Goal: Task Accomplishment & Management: Manage account settings

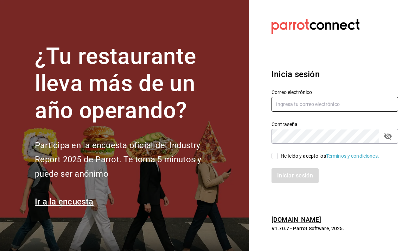
click at [296, 120] on div "Correo electrónico Contraseña Contraseña He leído y acepto los Términos y condi…" at bounding box center [330, 132] width 135 height 102
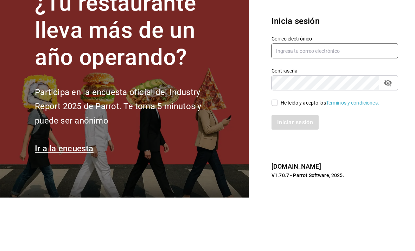
type input "hernanalgaba@gmail.com"
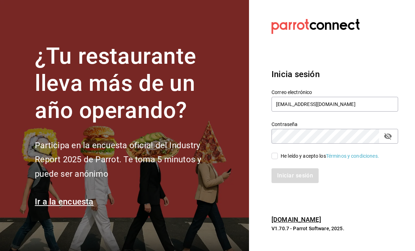
click at [273, 153] on input "He leído y acepto los Términos y condiciones." at bounding box center [274, 156] width 6 height 6
checkbox input "true"
click at [292, 168] on button "Iniciar sesión" at bounding box center [295, 175] width 48 height 15
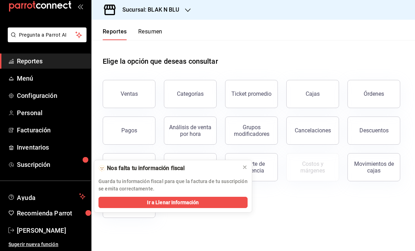
scroll to position [15, 0]
click at [180, 8] on div "Sucursal: BLAK N BLU" at bounding box center [145, 10] width 96 height 20
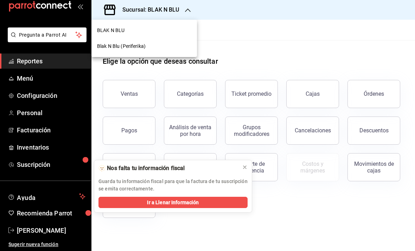
click at [139, 50] on div "Blak N Blu (Periferika)" at bounding box center [143, 46] width 105 height 16
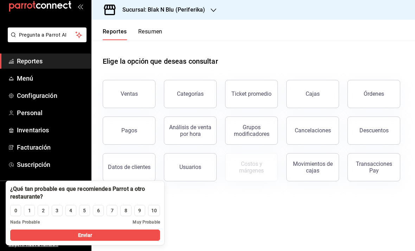
click at [185, 213] on main "Elige la opción que deseas consultar Ventas Categorías Ticket promedio Cajas Ór…" at bounding box center [252, 145] width 323 height 211
click at [124, 211] on button "8" at bounding box center [125, 210] width 11 height 11
click at [101, 234] on button "Enviar" at bounding box center [85, 234] width 150 height 11
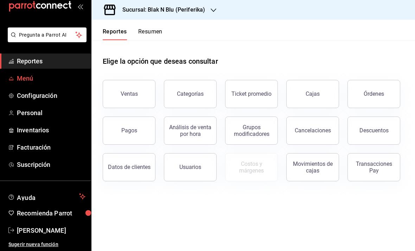
click at [31, 81] on span "Menú" at bounding box center [51, 77] width 69 height 9
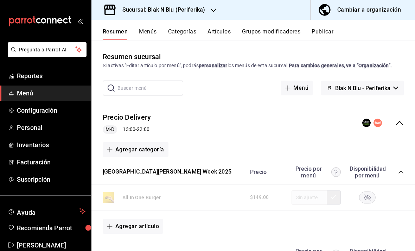
scroll to position [8, 0]
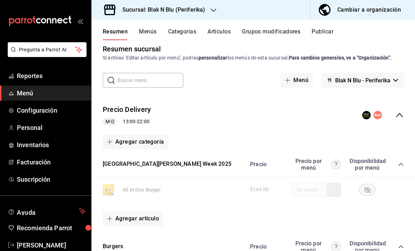
click at [129, 134] on button "Agregar categoría" at bounding box center [136, 141] width 66 height 15
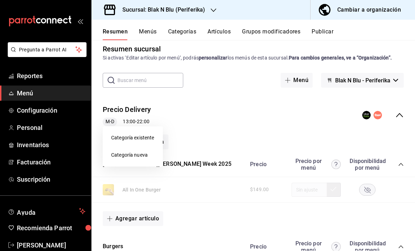
click at [212, 105] on div at bounding box center [207, 125] width 415 height 251
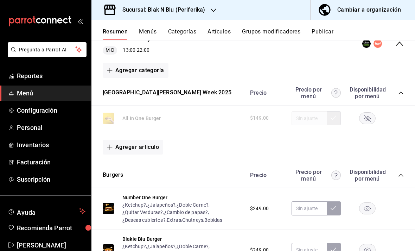
scroll to position [89, 0]
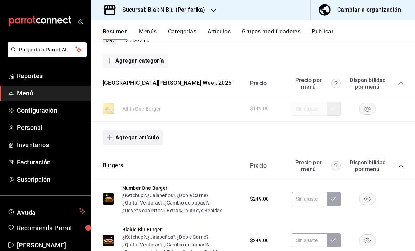
click at [127, 130] on button "Agregar artículo" at bounding box center [133, 137] width 60 height 15
click at [127, 152] on li "Artículo nuevo" at bounding box center [130, 150] width 55 height 17
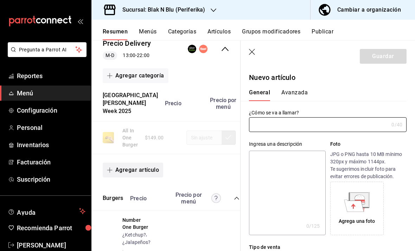
type input "AR-1758757018617"
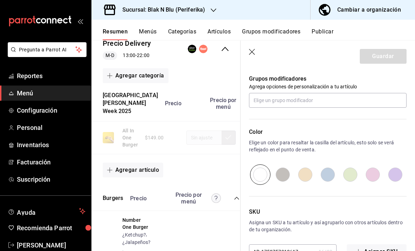
scroll to position [312, 0]
click at [255, 53] on icon "button" at bounding box center [252, 52] width 7 height 7
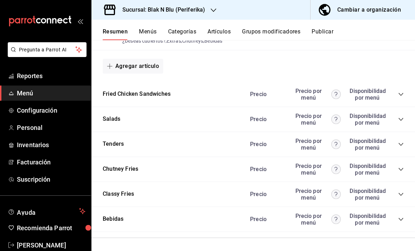
scroll to position [479, 0]
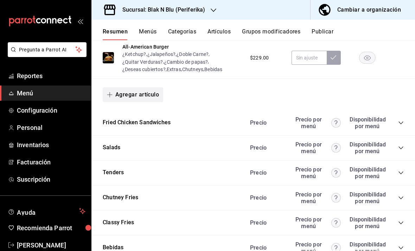
click at [140, 87] on button "Agregar artículo" at bounding box center [133, 94] width 60 height 15
click at [212, 82] on div at bounding box center [207, 125] width 415 height 251
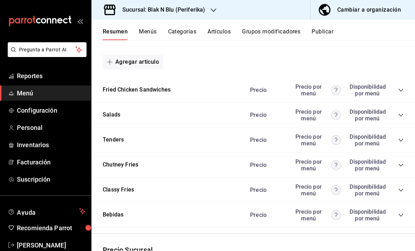
scroll to position [512, 0]
click at [125, 54] on button "Agregar artículo" at bounding box center [133, 61] width 60 height 15
click at [130, 76] on li "Artículo nuevo" at bounding box center [130, 74] width 55 height 17
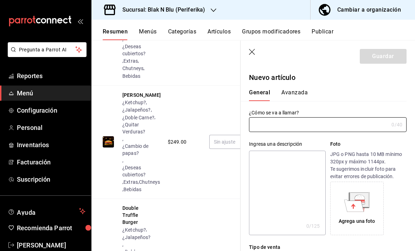
scroll to position [1222, 0]
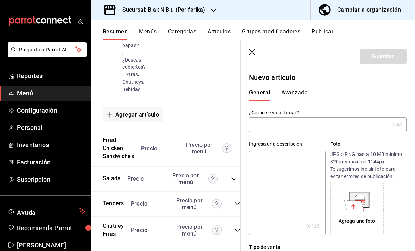
click at [289, 123] on input "text" at bounding box center [319, 124] width 140 height 14
type input "Alioli Chipotle (250 ml)"
click at [285, 172] on textarea at bounding box center [287, 192] width 76 height 84
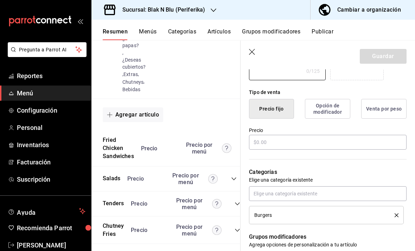
scroll to position [168, 0]
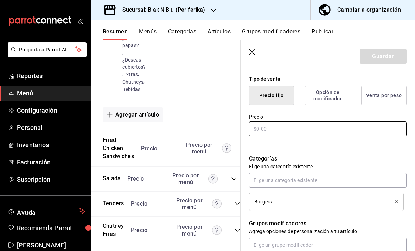
click at [275, 126] on input "text" at bounding box center [327, 128] width 157 height 15
type input "$0.00"
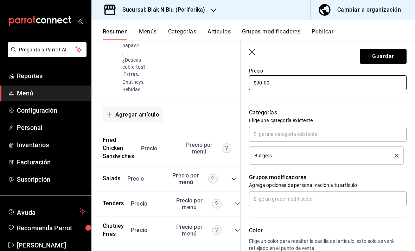
scroll to position [226, 0]
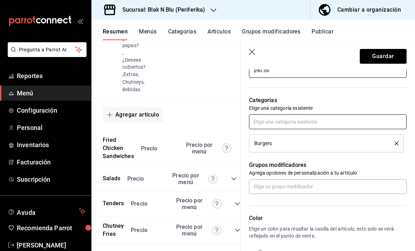
type input "$90.00"
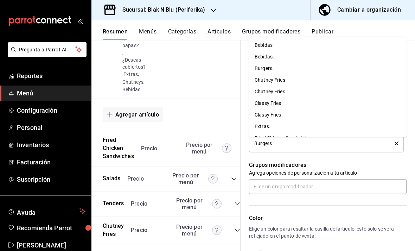
click at [318, 123] on input "text" at bounding box center [327, 121] width 157 height 15
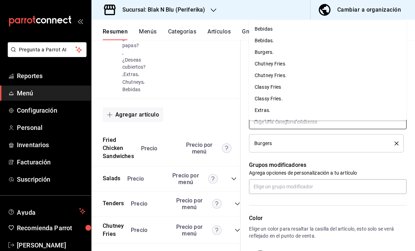
scroll to position [0, 0]
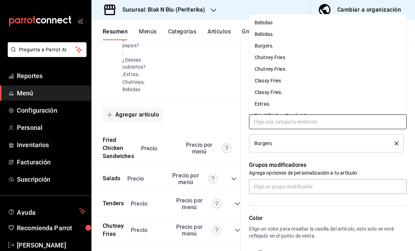
click at [264, 98] on li "Extras." at bounding box center [327, 104] width 157 height 12
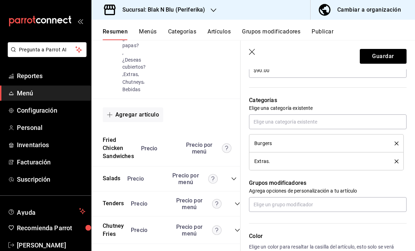
click at [396, 144] on icon "delete" at bounding box center [396, 143] width 4 height 4
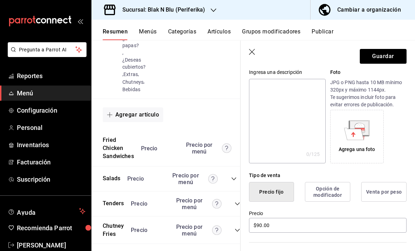
scroll to position [67, 0]
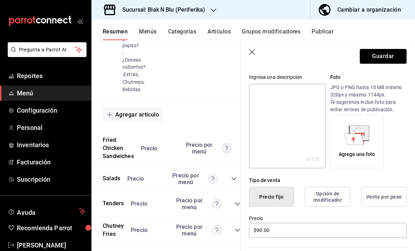
click at [361, 148] on div "Agrega una foto" at bounding box center [357, 141] width 50 height 50
click at [361, 150] on div "Agrega una foto" at bounding box center [357, 141] width 50 height 50
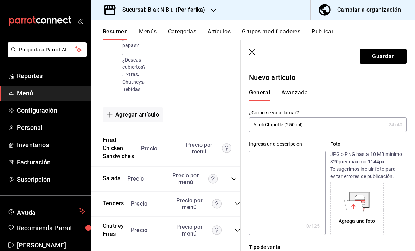
scroll to position [0, 0]
click at [382, 56] on button "Guardar" at bounding box center [383, 56] width 47 height 15
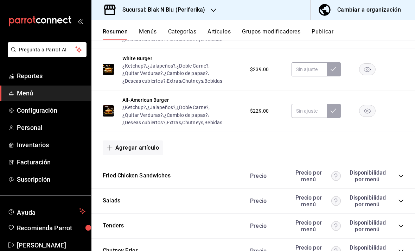
scroll to position [435, 0]
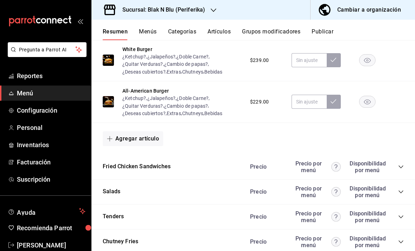
click at [142, 144] on button "Agregar artículo" at bounding box center [133, 138] width 60 height 15
click at [128, 174] on li "Artículo nuevo" at bounding box center [130, 174] width 55 height 17
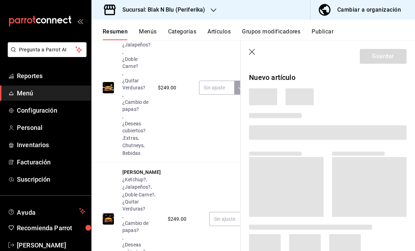
scroll to position [1222, 0]
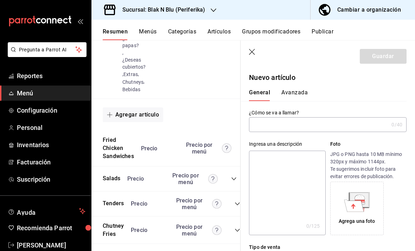
click at [273, 127] on input "text" at bounding box center [319, 124] width 140 height 14
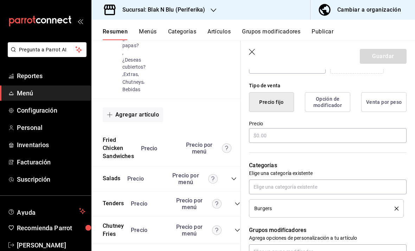
scroll to position [161, 0]
type input "[PERSON_NAME] (250ml)"
click at [332, 130] on input "text" at bounding box center [327, 136] width 157 height 15
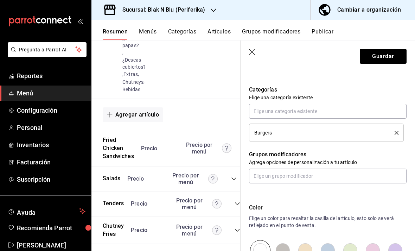
scroll to position [237, 0]
type input "$90.00"
click at [393, 135] on button "delete" at bounding box center [394, 133] width 9 height 4
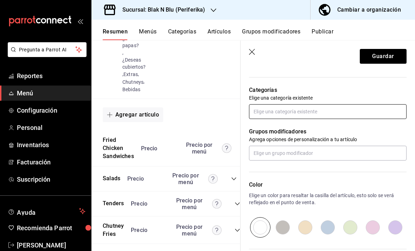
click at [378, 113] on input "text" at bounding box center [327, 111] width 157 height 15
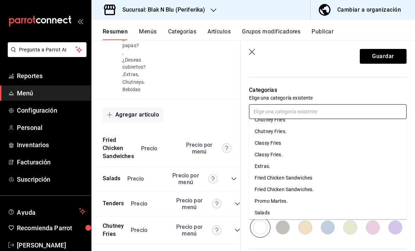
scroll to position [52, 0]
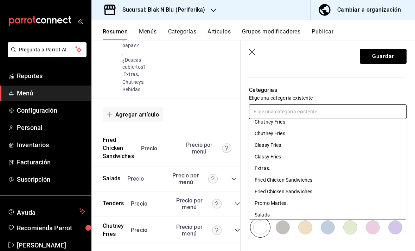
click at [268, 168] on li "Extras." at bounding box center [327, 168] width 157 height 12
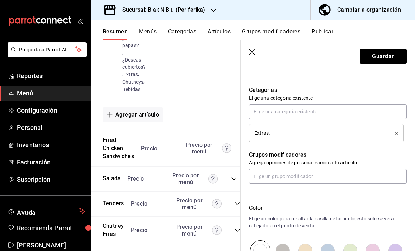
click at [394, 134] on button "delete" at bounding box center [394, 133] width 9 height 4
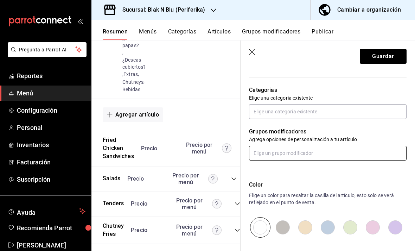
click at [340, 152] on input "text" at bounding box center [327, 153] width 157 height 15
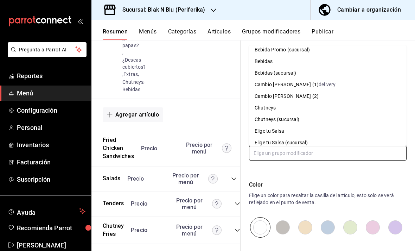
scroll to position [161, 0]
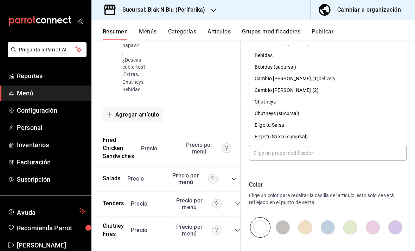
click at [346, 176] on div "Color Elige un color para resaltar la casilla del artículo, esto solo se verá r…" at bounding box center [323, 198] width 166 height 77
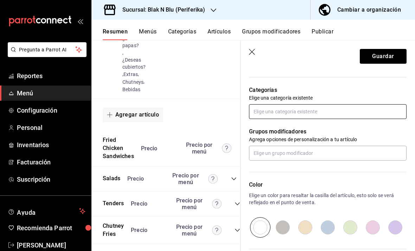
click at [350, 115] on input "text" at bounding box center [327, 111] width 157 height 15
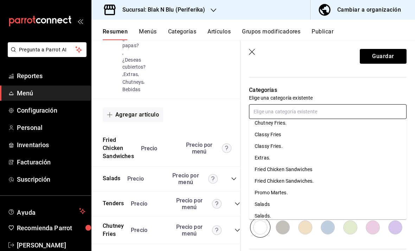
scroll to position [63, 0]
click at [266, 159] on li "Extras." at bounding box center [327, 157] width 157 height 12
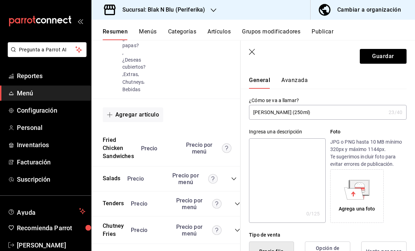
scroll to position [9, 0]
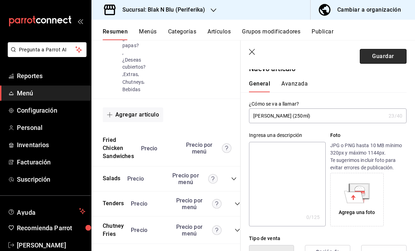
click at [391, 59] on button "Guardar" at bounding box center [383, 56] width 47 height 15
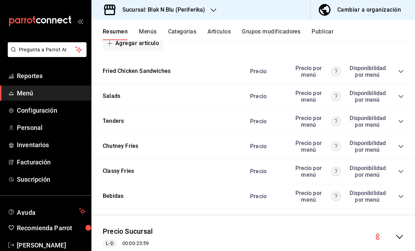
scroll to position [530, 0]
click at [398, 198] on icon "collapse-category-row" at bounding box center [401, 197] width 6 height 6
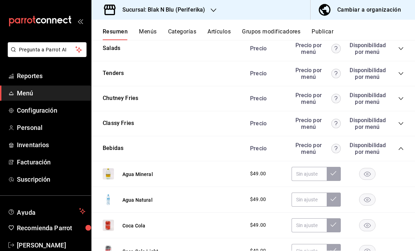
click at [401, 148] on icon "collapse-category-row" at bounding box center [400, 148] width 5 height 3
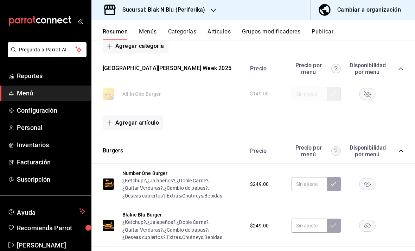
scroll to position [101, 0]
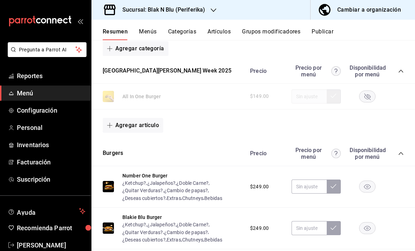
click at [152, 36] on button "Menús" at bounding box center [148, 34] width 18 height 12
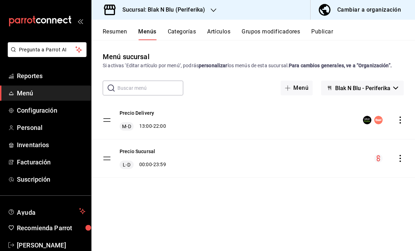
click at [186, 33] on button "Categorías" at bounding box center [182, 34] width 28 height 12
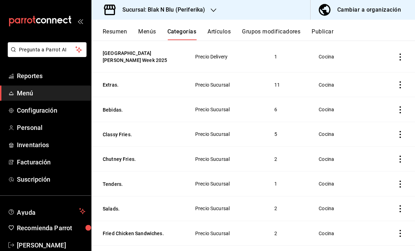
scroll to position [253, 0]
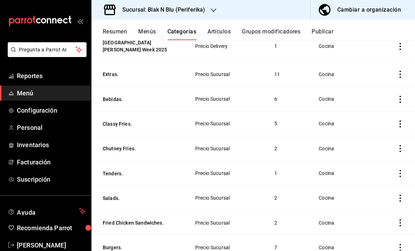
click at [401, 71] on icon "actions" at bounding box center [400, 74] width 7 height 7
click at [376, 88] on span "Editar" at bounding box center [379, 87] width 18 height 7
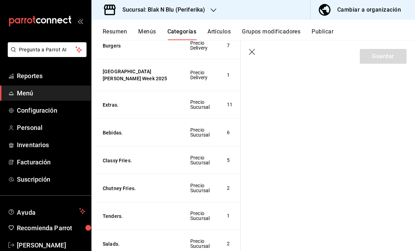
click at [254, 51] on icon "button" at bounding box center [252, 52] width 7 height 7
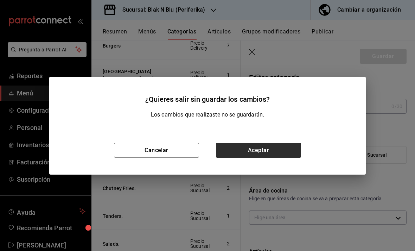
type input "Extras."
type input "b231f0a5-ca26-487b-b9f9-569fde8986ea"
type input "1716576102509"
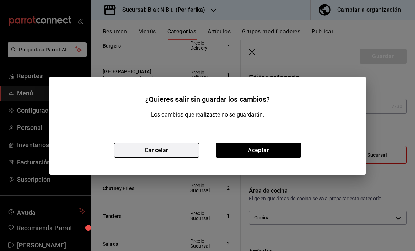
click at [184, 157] on button "Cancelar" at bounding box center [156, 150] width 85 height 15
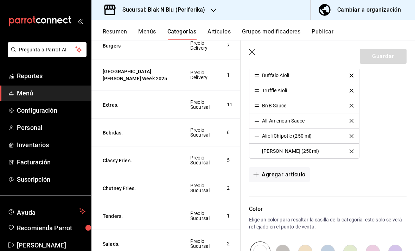
scroll to position [279, 0]
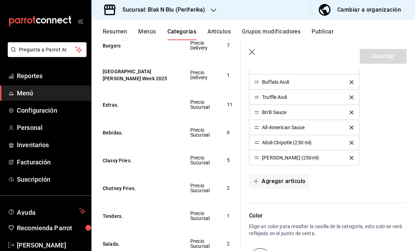
click at [278, 156] on div "[PERSON_NAME] (250ml)" at bounding box center [290, 157] width 57 height 5
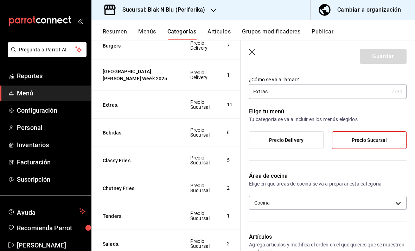
scroll to position [12, 0]
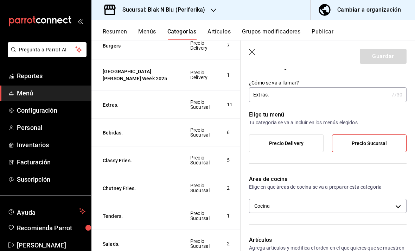
click at [302, 146] on label "Precio Delivery" at bounding box center [286, 143] width 74 height 17
click at [0, 0] on input "Precio Delivery" at bounding box center [0, 0] width 0 height 0
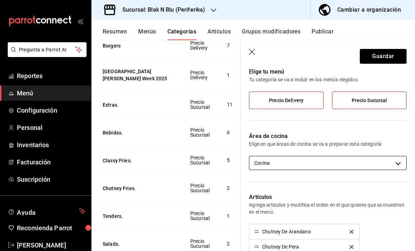
scroll to position [51, 0]
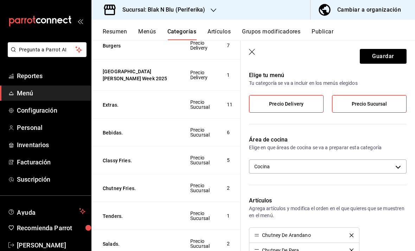
click at [360, 104] on span "Precio Sucursal" at bounding box center [370, 104] width 36 height 6
click at [0, 0] on input "Precio Sucursal" at bounding box center [0, 0] width 0 height 0
click at [360, 104] on span "Precio Sucursal" at bounding box center [370, 104] width 36 height 6
click at [0, 0] on input "Precio Sucursal" at bounding box center [0, 0] width 0 height 0
click at [360, 104] on span "Precio Sucursal" at bounding box center [370, 104] width 36 height 6
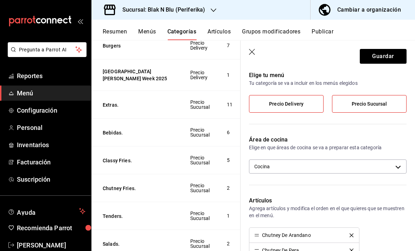
click at [0, 0] on input "Precio Sucursal" at bounding box center [0, 0] width 0 height 0
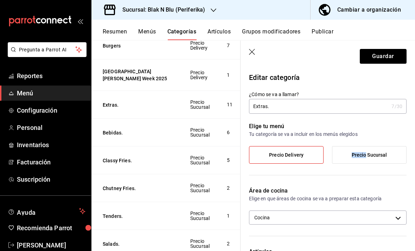
scroll to position [0, 0]
click at [363, 156] on span "Precio Sucursal" at bounding box center [370, 155] width 36 height 6
click at [0, 0] on input "Precio Sucursal" at bounding box center [0, 0] width 0 height 0
click at [363, 156] on span "Precio Sucursal" at bounding box center [370, 155] width 36 height 6
click at [0, 0] on input "Precio Sucursal" at bounding box center [0, 0] width 0 height 0
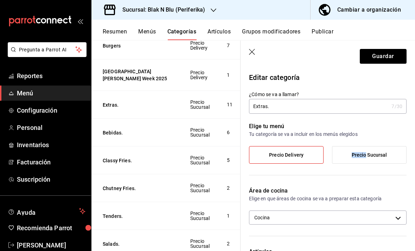
click at [363, 156] on span "Precio Sucursal" at bounding box center [370, 155] width 36 height 6
click at [0, 0] on input "Precio Sucursal" at bounding box center [0, 0] width 0 height 0
click at [363, 156] on span "Precio Sucursal" at bounding box center [370, 155] width 36 height 6
click at [0, 0] on input "Precio Sucursal" at bounding box center [0, 0] width 0 height 0
click at [252, 50] on icon "button" at bounding box center [252, 52] width 7 height 7
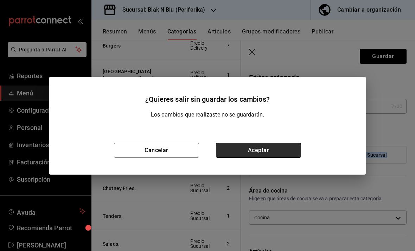
click at [246, 157] on button "Aceptar" at bounding box center [258, 150] width 85 height 15
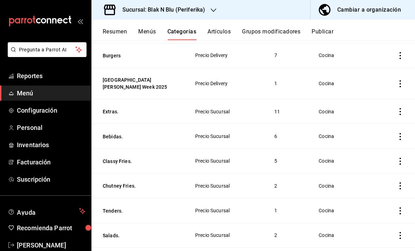
scroll to position [210, 0]
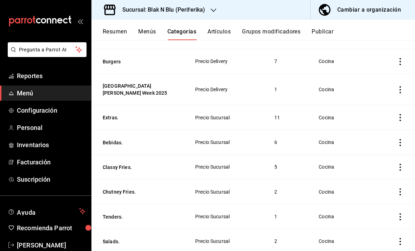
click at [399, 116] on icon "actions" at bounding box center [400, 117] width 7 height 7
click at [380, 134] on span "Editar" at bounding box center [379, 131] width 18 height 7
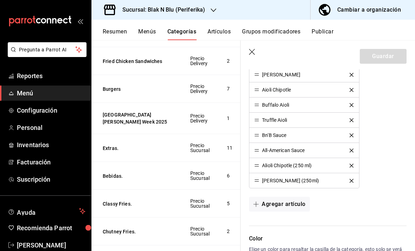
scroll to position [269, 0]
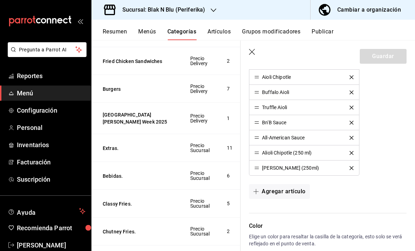
click at [351, 169] on icon "delete" at bounding box center [351, 168] width 4 height 4
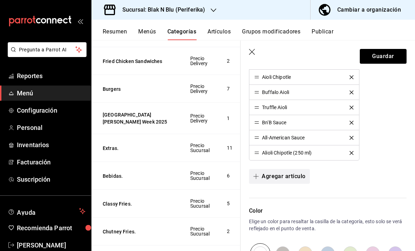
click at [291, 176] on button "Agregar artículo" at bounding box center [279, 176] width 60 height 15
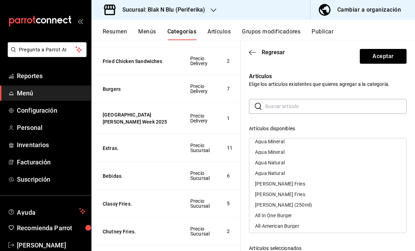
scroll to position [35, 0]
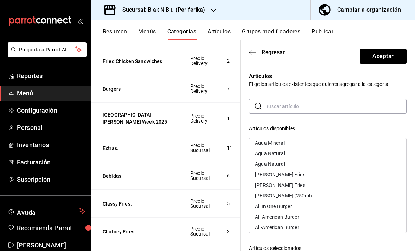
click at [289, 195] on div "[PERSON_NAME] (250ml)" at bounding box center [283, 195] width 57 height 5
click at [250, 52] on icon "button" at bounding box center [252, 52] width 7 height 0
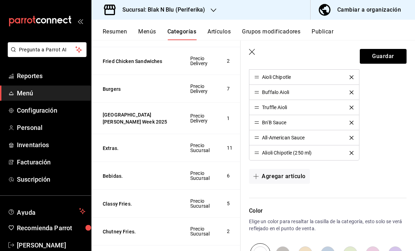
click at [349, 155] on div "Alioli Chipotle (250 ml)" at bounding box center [303, 152] width 99 height 5
click at [352, 153] on icon "delete" at bounding box center [351, 153] width 4 height 4
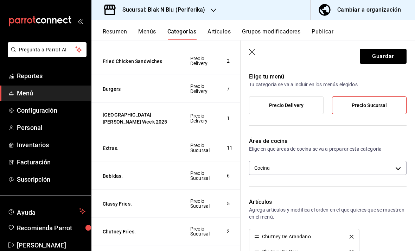
scroll to position [43, 0]
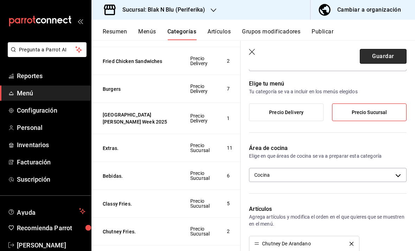
click at [386, 56] on button "Guardar" at bounding box center [383, 56] width 47 height 15
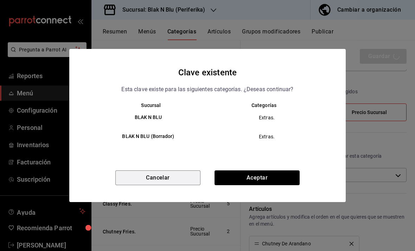
click at [176, 185] on button "Cancelar" at bounding box center [157, 177] width 85 height 15
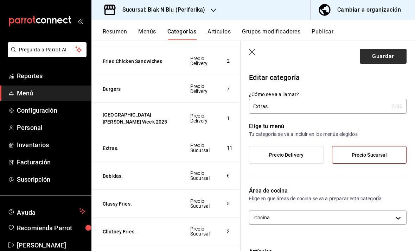
scroll to position [0, 0]
click at [392, 59] on button "Guardar" at bounding box center [383, 56] width 47 height 15
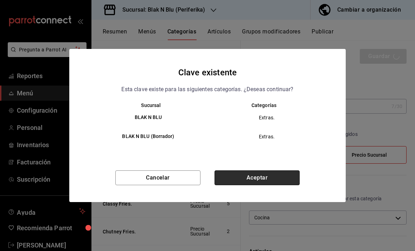
click at [285, 185] on button "Aceptar" at bounding box center [256, 177] width 85 height 15
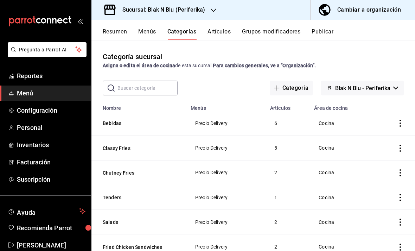
click at [230, 28] on button "Artículos" at bounding box center [218, 34] width 23 height 12
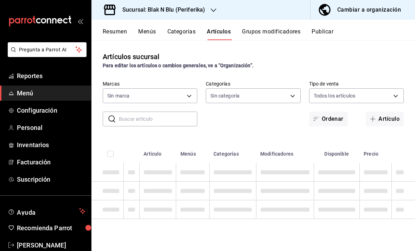
type input "10c3023a-2c0d-4f65-83a2-a58b1440b548,455ca555-05ad-479f-b502-a7382e9b312a,432c8…"
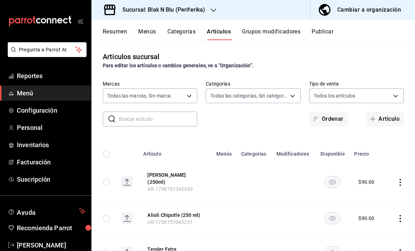
type input "16aed09a-5619-4059-b816-78b7f0305363"
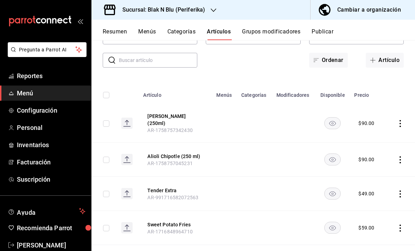
scroll to position [83, 0]
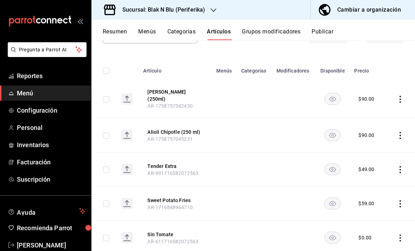
click at [399, 97] on icon "actions" at bounding box center [400, 99] width 7 height 7
click at [386, 115] on span "Editar" at bounding box center [379, 112] width 18 height 7
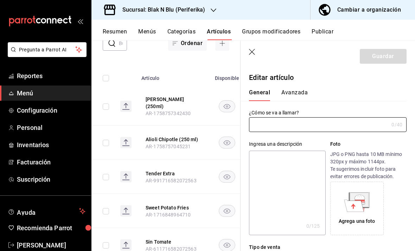
type input "[PERSON_NAME] (250ml)"
type input "$90.00"
type input "AR-1758757342430"
click at [258, 125] on input "[PERSON_NAME] (250ml)" at bounding box center [317, 124] width 137 height 14
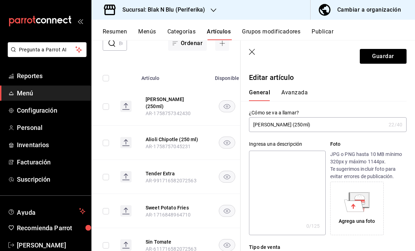
click at [323, 124] on input "[PERSON_NAME] (250ml)" at bounding box center [317, 124] width 137 height 14
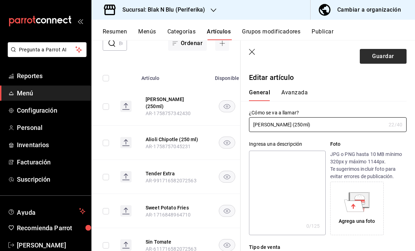
type input "[PERSON_NAME] (250ml)"
click at [389, 61] on button "Guardar" at bounding box center [383, 56] width 47 height 15
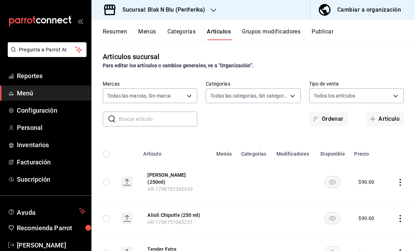
click at [399, 215] on icon "actions" at bounding box center [400, 218] width 7 height 7
click at [383, 204] on span "Editar" at bounding box center [379, 203] width 18 height 7
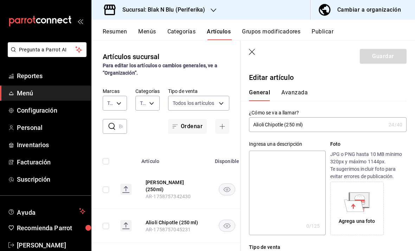
click at [257, 123] on input "Alioli Chipotle (250 ml)" at bounding box center [317, 124] width 137 height 14
click at [316, 126] on input "Aioli Chipotle (250 ml)" at bounding box center [317, 124] width 137 height 14
click at [258, 125] on input "Aioli Chipotle (250 ml)" at bounding box center [317, 124] width 137 height 14
type input "Aioli Chipotle (250 ml)"
drag, startPoint x: 258, startPoint y: 124, endPoint x: 0, endPoint y: 0, distance: 286.8
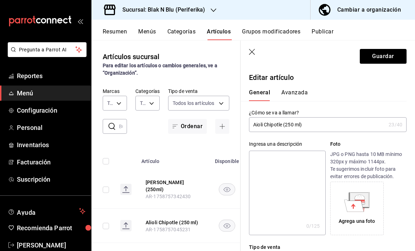
click at [0, 0] on html "Pregunta a Parrot AI Reportes Menú Configuración Personal Inventarios Facturaci…" at bounding box center [207, 125] width 415 height 251
click at [342, 125] on input "Aioli Chipotle (250 ml)" at bounding box center [317, 124] width 137 height 14
click at [378, 58] on button "Guardar" at bounding box center [383, 56] width 47 height 15
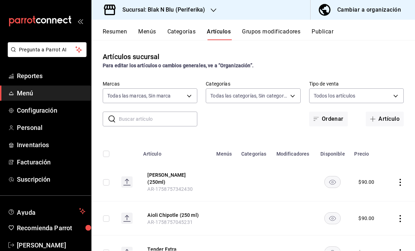
click at [121, 32] on button "Resumen" at bounding box center [115, 34] width 24 height 12
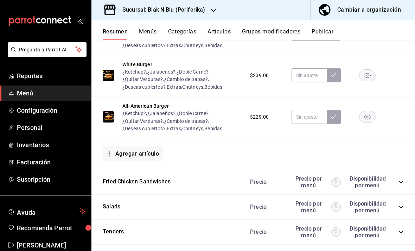
scroll to position [420, 0]
click at [139, 157] on button "Agregar artículo" at bounding box center [133, 153] width 60 height 15
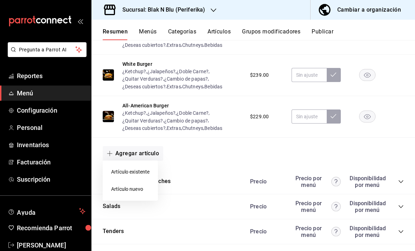
click at [130, 175] on li "Artículo existente" at bounding box center [130, 171] width 55 height 17
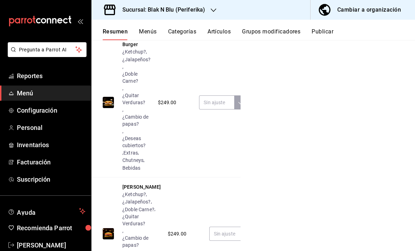
scroll to position [1222, 0]
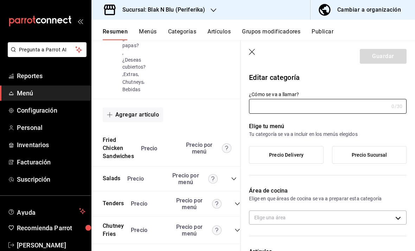
type input "Burgers"
type input "1716576102503"
type input "b231f0a5-ca26-487b-b9f9-569fde8986ea"
click at [250, 51] on icon "button" at bounding box center [252, 52] width 7 height 7
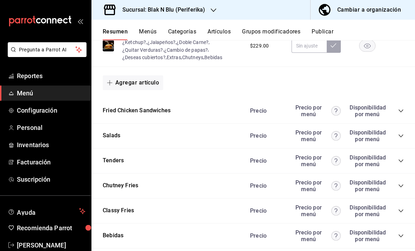
scroll to position [474, 0]
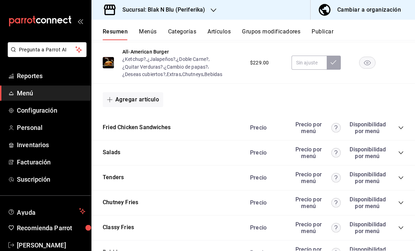
click at [133, 98] on button "Agregar artículo" at bounding box center [133, 99] width 60 height 15
click at [135, 120] on li "Artículo existente" at bounding box center [130, 117] width 55 height 17
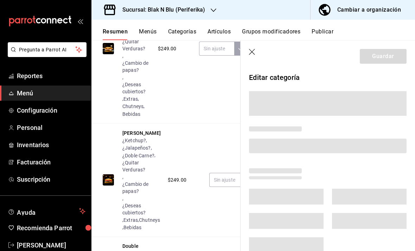
scroll to position [1222, 0]
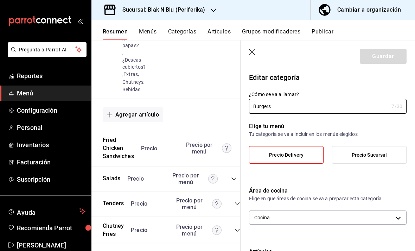
click at [355, 157] on span "Precio Sucursal" at bounding box center [370, 155] width 36 height 6
click at [0, 0] on input "Precio Sucursal" at bounding box center [0, 0] width 0 height 0
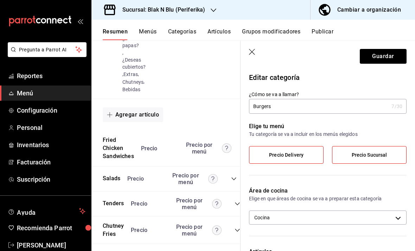
scroll to position [0, 0]
click at [251, 53] on icon "button" at bounding box center [252, 52] width 7 height 7
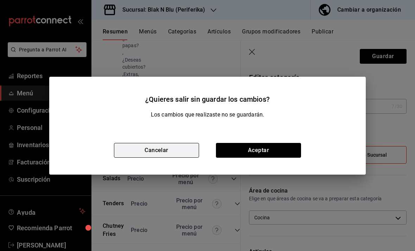
click at [169, 153] on button "Cancelar" at bounding box center [156, 150] width 85 height 15
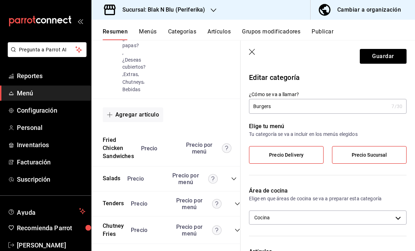
click at [151, 31] on button "Menús" at bounding box center [148, 34] width 18 height 12
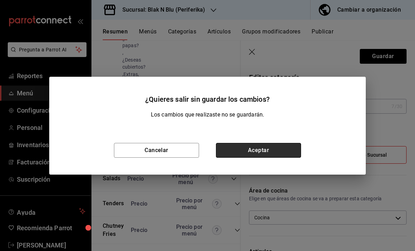
click at [256, 150] on button "Aceptar" at bounding box center [258, 150] width 85 height 15
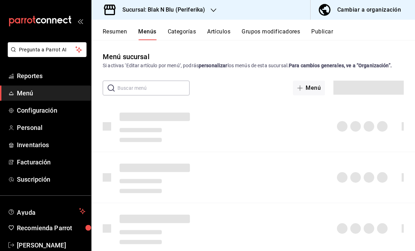
click at [111, 34] on button "Resumen" at bounding box center [115, 34] width 24 height 12
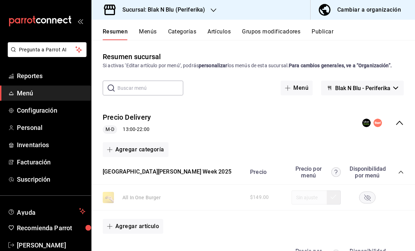
click at [150, 32] on button "Menús" at bounding box center [148, 34] width 18 height 12
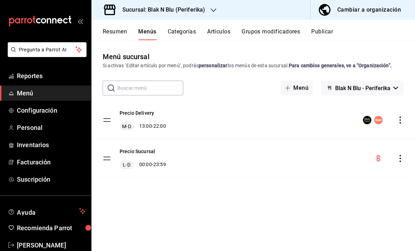
click at [121, 34] on button "Resumen" at bounding box center [115, 34] width 24 height 12
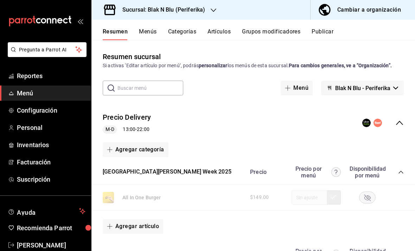
click at [190, 32] on button "Categorías" at bounding box center [182, 34] width 28 height 12
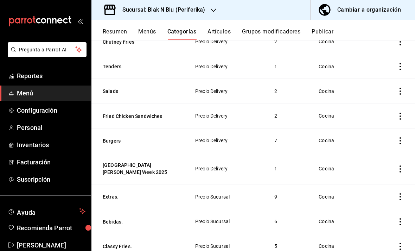
scroll to position [143, 0]
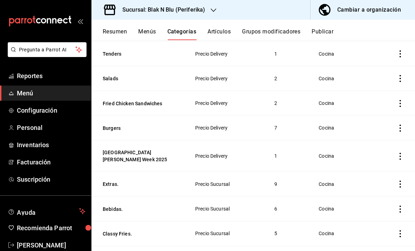
click at [402, 182] on icon "actions" at bounding box center [400, 183] width 7 height 7
click at [378, 201] on span "Editar" at bounding box center [379, 197] width 18 height 7
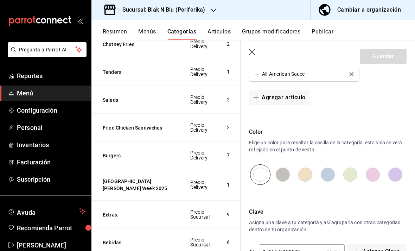
scroll to position [327, 0]
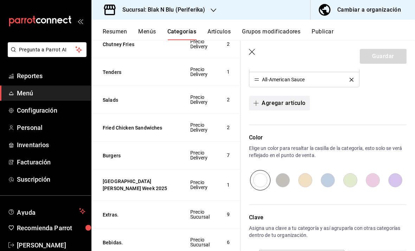
click at [288, 107] on button "Agregar artículo" at bounding box center [279, 103] width 60 height 15
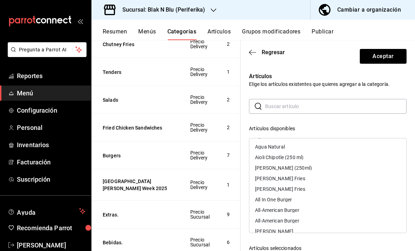
scroll to position [56, 0]
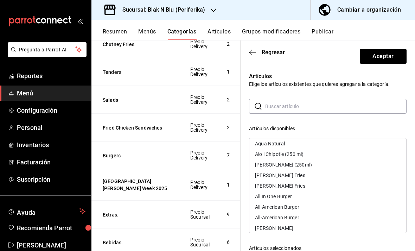
click at [272, 156] on div "Aioli Chipotle (250 ml)" at bounding box center [279, 154] width 49 height 5
click at [272, 155] on div "[PERSON_NAME] (250ml)" at bounding box center [283, 154] width 57 height 5
click at [384, 54] on button "Aceptar" at bounding box center [383, 56] width 47 height 15
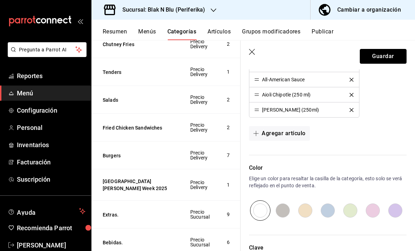
click at [386, 59] on button "Guardar" at bounding box center [383, 56] width 47 height 15
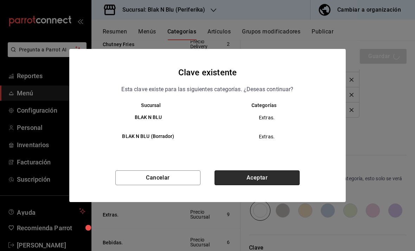
click at [262, 181] on button "Aceptar" at bounding box center [256, 177] width 85 height 15
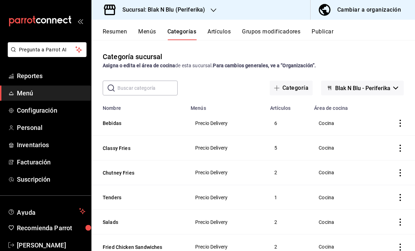
click at [209, 10] on div "Sucursal: Blak N Blu (Periferika)" at bounding box center [158, 10] width 122 height 20
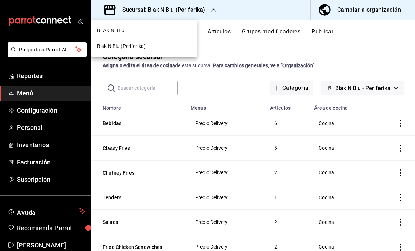
click at [137, 29] on div "BLAK N BLU" at bounding box center [144, 30] width 94 height 7
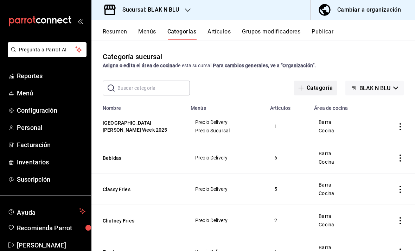
click at [321, 89] on button "Categoría" at bounding box center [315, 88] width 43 height 15
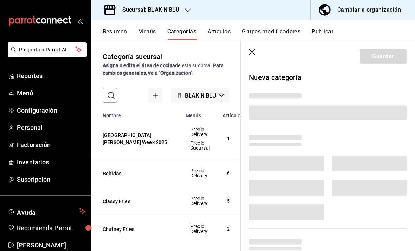
click at [255, 51] on icon "button" at bounding box center [252, 52] width 7 height 7
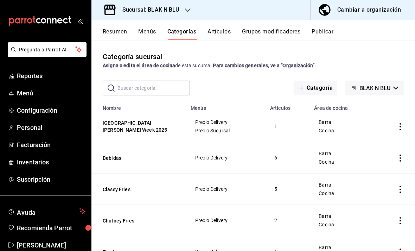
click at [223, 32] on button "Artículos" at bounding box center [218, 34] width 23 height 12
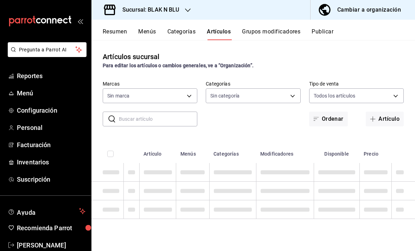
type input "9c3c9d21-0c98-4dc3-ad66-8d83a8a9523a"
click at [179, 30] on button "Categorías" at bounding box center [181, 34] width 28 height 12
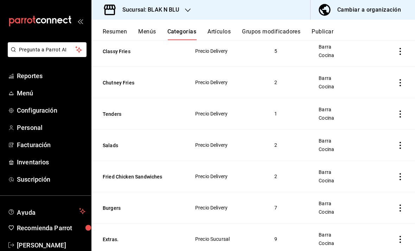
scroll to position [171, 0]
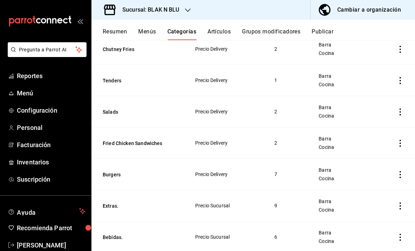
click at [399, 206] on icon "actions" at bounding box center [400, 205] width 7 height 7
click at [384, 204] on span "Editar" at bounding box center [379, 203] width 18 height 7
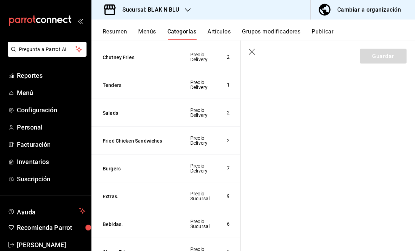
scroll to position [22, 0]
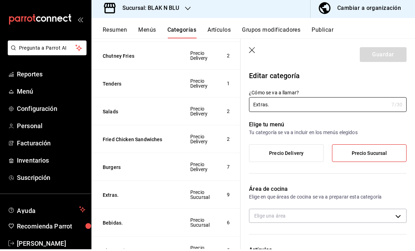
type input "a5bc6f8f-8b9f-4cae-8db0-cce11e7ff948,c46896b3-3c73-4589-b60f-4eb6ced3044d"
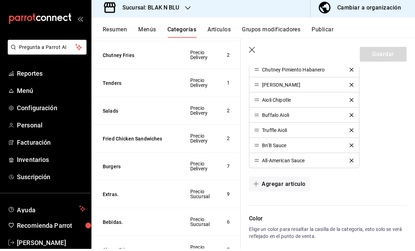
scroll to position [245, 0]
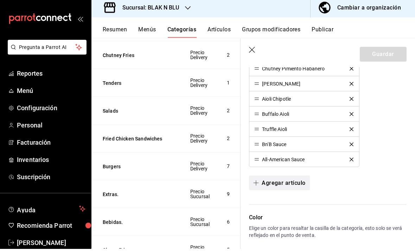
click at [287, 181] on button "Agregar artículo" at bounding box center [279, 185] width 60 height 15
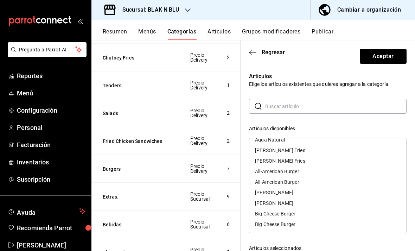
scroll to position [31, 0]
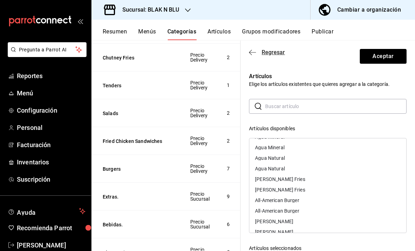
click at [250, 51] on icon "button" at bounding box center [250, 52] width 3 height 5
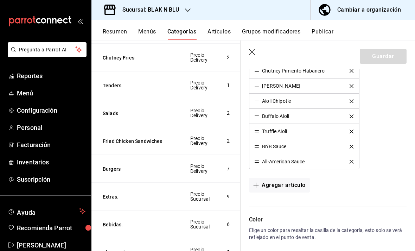
click at [250, 52] on icon "button" at bounding box center [252, 52] width 7 height 7
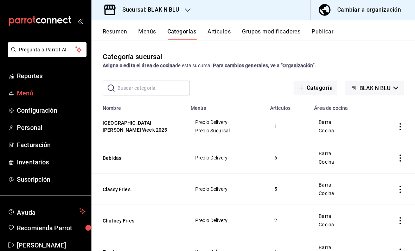
click at [26, 96] on span "Menú" at bounding box center [51, 92] width 69 height 9
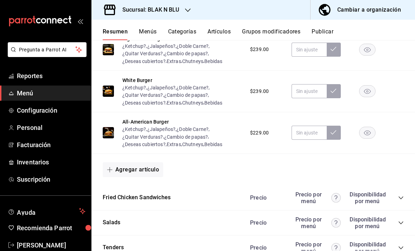
scroll to position [405, 0]
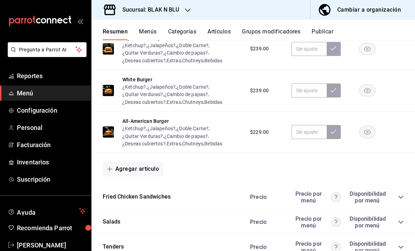
click at [145, 161] on button "Agregar artículo" at bounding box center [133, 168] width 60 height 15
click at [132, 184] on li "Artículo nuevo" at bounding box center [130, 181] width 55 height 17
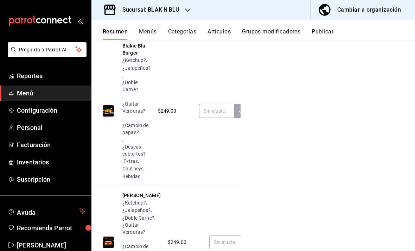
scroll to position [1215, 0]
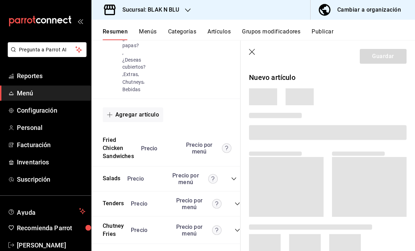
click at [251, 52] on icon "button" at bounding box center [252, 52] width 7 height 7
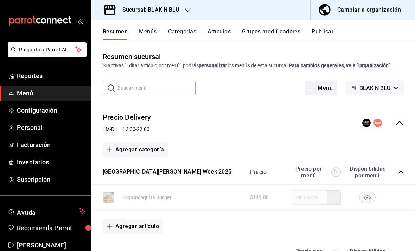
click at [316, 85] on span "button" at bounding box center [313, 88] width 8 height 6
click at [220, 33] on button "Artículos" at bounding box center [218, 34] width 23 height 12
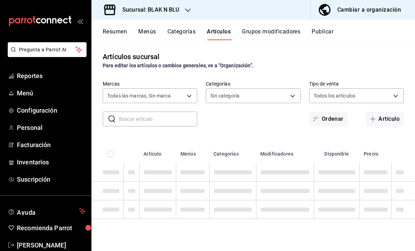
type input "9c3c9d21-0c98-4dc3-ad66-8d83a8a9523a"
type input "a183b9a1-8233-4fd9-8735-df02ff7b3e58,99a4eebb-bb8c-4a03-b195-353edde960c3,c151a…"
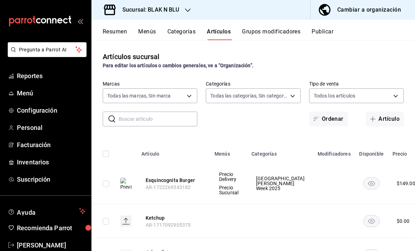
click at [148, 37] on button "Menús" at bounding box center [147, 34] width 18 height 12
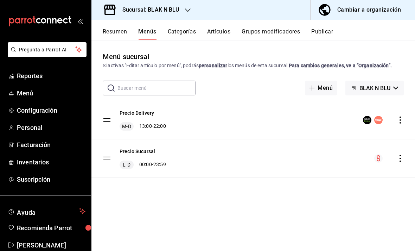
click at [117, 29] on button "Resumen" at bounding box center [115, 34] width 24 height 12
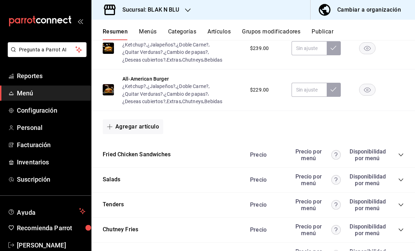
scroll to position [446, 0]
click at [139, 129] on button "Agregar artículo" at bounding box center [133, 127] width 60 height 15
click at [130, 162] on li "Artículo nuevo" at bounding box center [130, 162] width 55 height 17
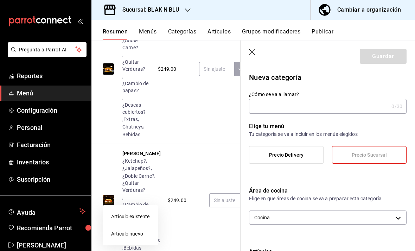
click at [288, 108] on div at bounding box center [207, 125] width 415 height 251
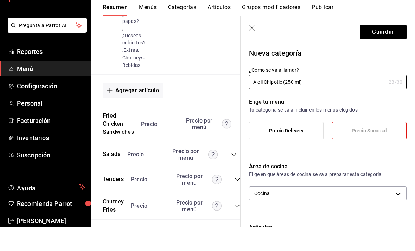
type input "Aioli Chipotle (250 ml)"
click at [354, 152] on span "Precio Sucursal" at bounding box center [370, 155] width 36 height 6
click at [354, 127] on div "Elige tu menú Tu categoría se va a incluir en los menús elegidos Precio Deliver…" at bounding box center [323, 146] width 166 height 64
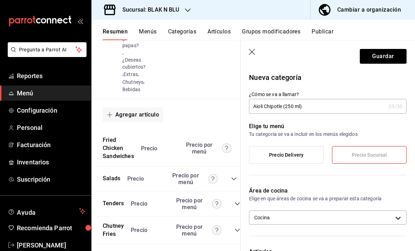
click at [358, 156] on span "Precio Sucursal" at bounding box center [370, 155] width 36 height 6
click at [334, 108] on input "Aioli Chipotle (250 ml)" at bounding box center [317, 106] width 137 height 14
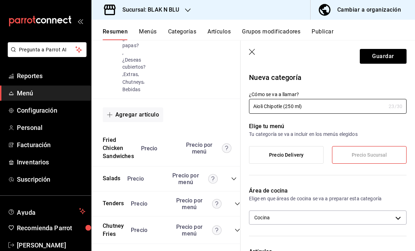
click at [252, 53] on icon "button" at bounding box center [252, 52] width 7 height 7
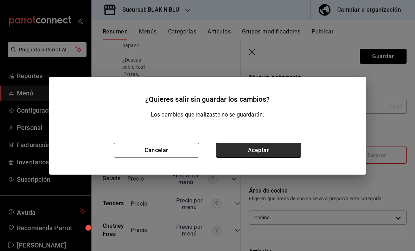
click at [236, 147] on button "Aceptar" at bounding box center [258, 150] width 85 height 15
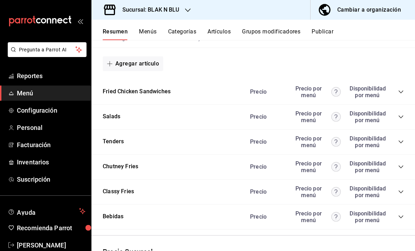
scroll to position [509, 0]
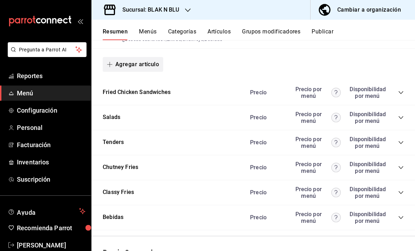
click at [145, 57] on button "Agregar artículo" at bounding box center [133, 64] width 60 height 15
click at [128, 79] on li "Artículo nuevo" at bounding box center [130, 77] width 55 height 17
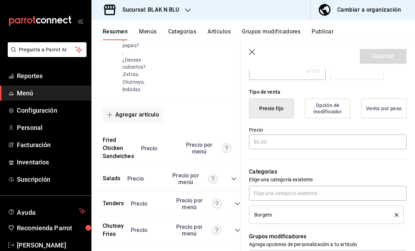
scroll to position [155, 0]
type input "Aioli Chipotle"
click at [277, 136] on input "text" at bounding box center [327, 141] width 157 height 15
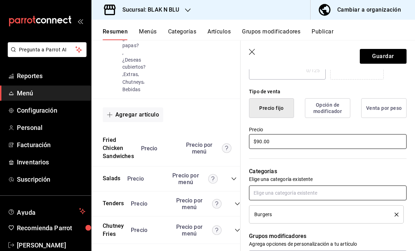
scroll to position [174, 0]
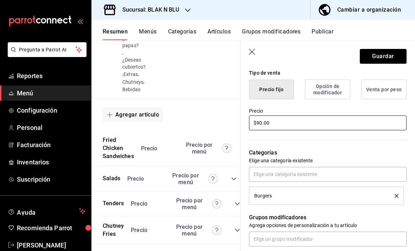
type input "$90.00"
click at [399, 196] on li "Burgers" at bounding box center [326, 195] width 155 height 18
click at [396, 195] on icon "delete" at bounding box center [396, 196] width 4 height 4
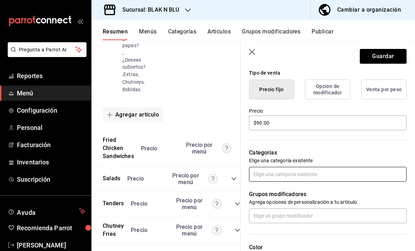
click at [360, 176] on input "text" at bounding box center [327, 174] width 157 height 15
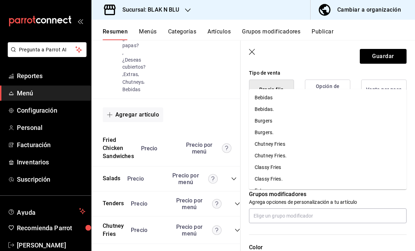
click at [264, 185] on li "Extras." at bounding box center [327, 191] width 157 height 12
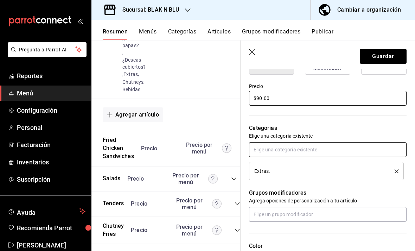
scroll to position [202, 0]
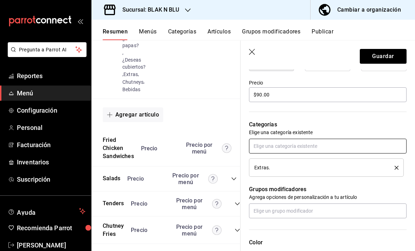
click at [298, 147] on input "text" at bounding box center [327, 146] width 157 height 15
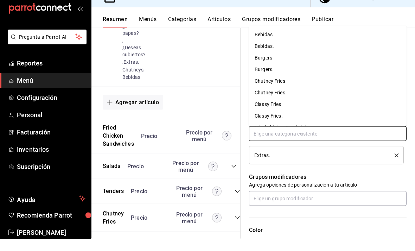
scroll to position [0, 0]
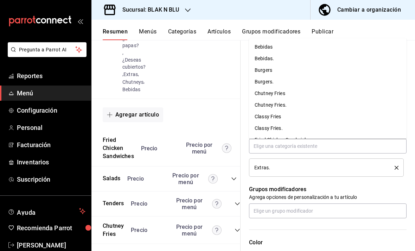
click at [349, 187] on p "Grupos modificadores" at bounding box center [327, 189] width 157 height 8
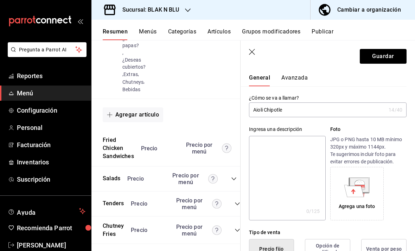
scroll to position [14, 0]
click at [337, 115] on input "Aioli Chipotle" at bounding box center [317, 110] width 137 height 14
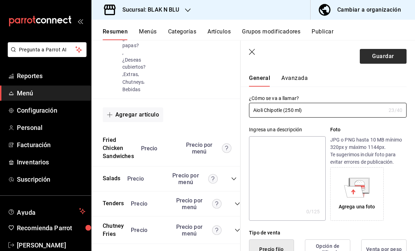
type input "Aioli Chipotle (250 ml)"
click at [380, 61] on button "Guardar" at bounding box center [383, 56] width 47 height 15
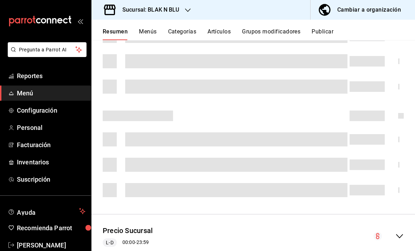
scroll to position [137, 0]
click at [35, 94] on span "Menú" at bounding box center [51, 92] width 69 height 9
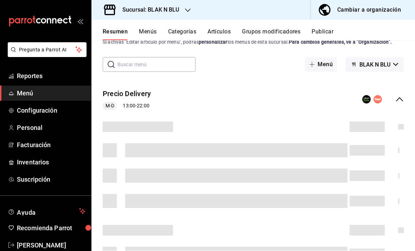
scroll to position [5, 0]
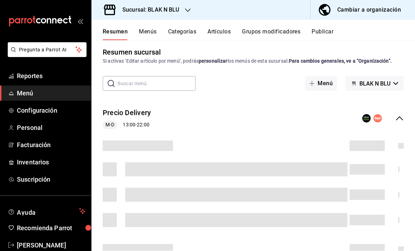
click at [123, 31] on button "Resumen" at bounding box center [115, 34] width 25 height 12
click at [36, 97] on span "Menú" at bounding box center [51, 92] width 69 height 9
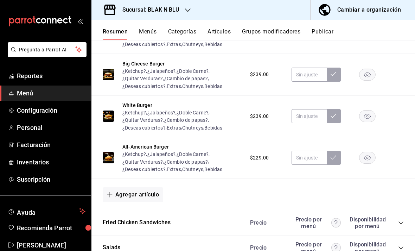
scroll to position [438, 0]
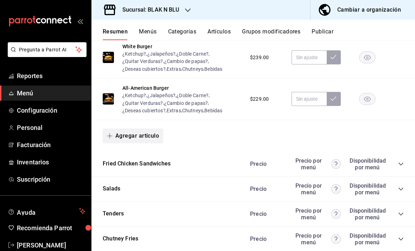
click at [128, 139] on button "Agregar artículo" at bounding box center [133, 135] width 60 height 15
click at [126, 170] on li "Artículo nuevo" at bounding box center [130, 171] width 55 height 17
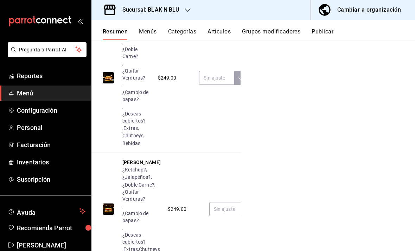
scroll to position [1215, 0]
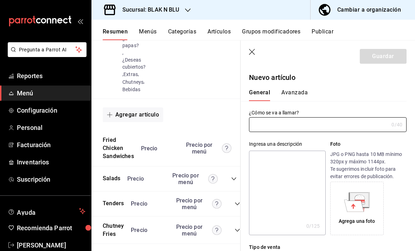
type input "AR-1758758243809"
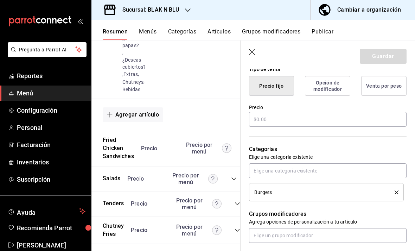
scroll to position [190, 0]
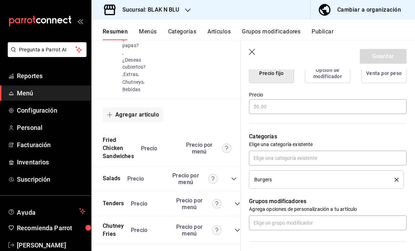
type input "Aioli Habanero (250 ml)"
click at [396, 181] on div "Burgers" at bounding box center [326, 179] width 144 height 8
click at [397, 180] on icon "delete" at bounding box center [396, 180] width 4 height 4
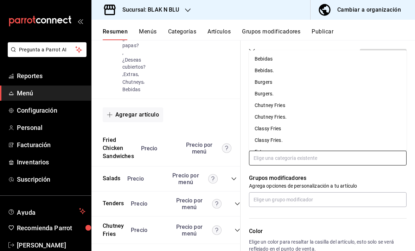
click at [349, 156] on input "text" at bounding box center [327, 157] width 157 height 15
click at [288, 146] on li "Extras." at bounding box center [327, 152] width 157 height 12
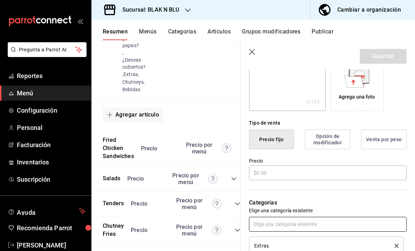
scroll to position [188, 0]
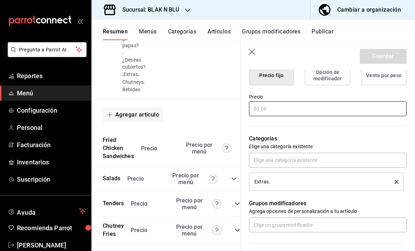
click at [279, 110] on input "text" at bounding box center [327, 108] width 157 height 15
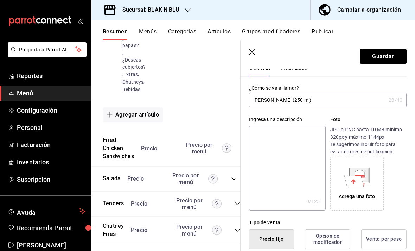
scroll to position [19, 0]
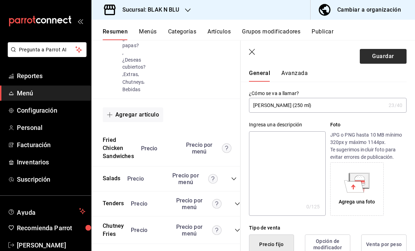
type input "$90.00"
click at [375, 55] on button "Guardar" at bounding box center [383, 56] width 47 height 15
